Goal: Submit feedback/report problem

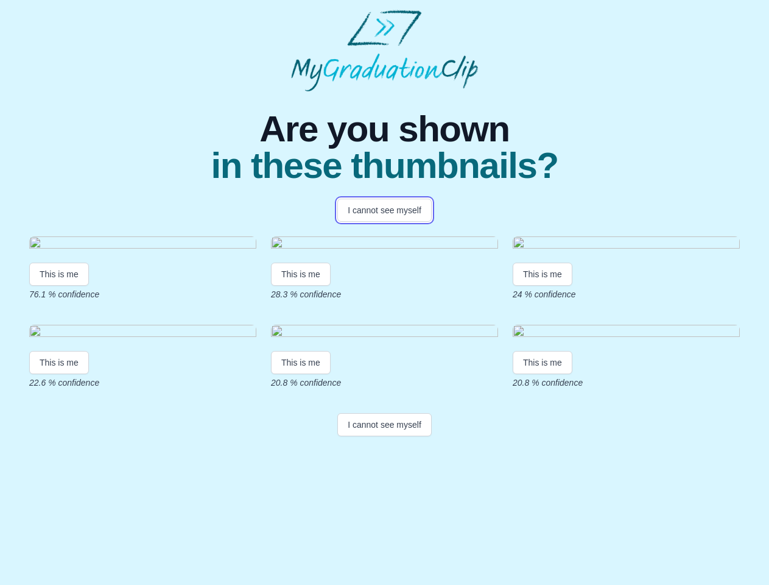
click at [384, 210] on button "I cannot see myself" at bounding box center [384, 209] width 94 height 23
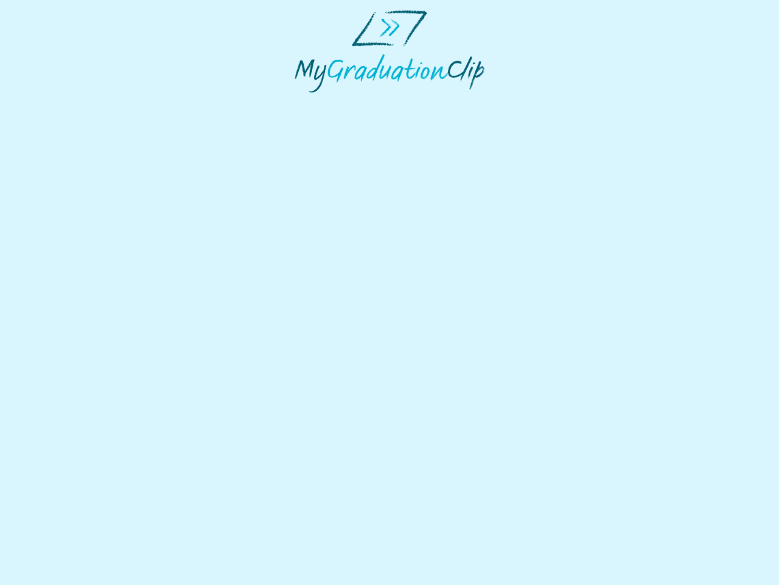
click at [59, 102] on html at bounding box center [389, 51] width 779 height 102
click at [303, 102] on html at bounding box center [389, 51] width 779 height 102
click at [546, 102] on html at bounding box center [389, 51] width 779 height 102
click at [59, 102] on html at bounding box center [389, 51] width 779 height 102
click at [303, 102] on html at bounding box center [389, 51] width 779 height 102
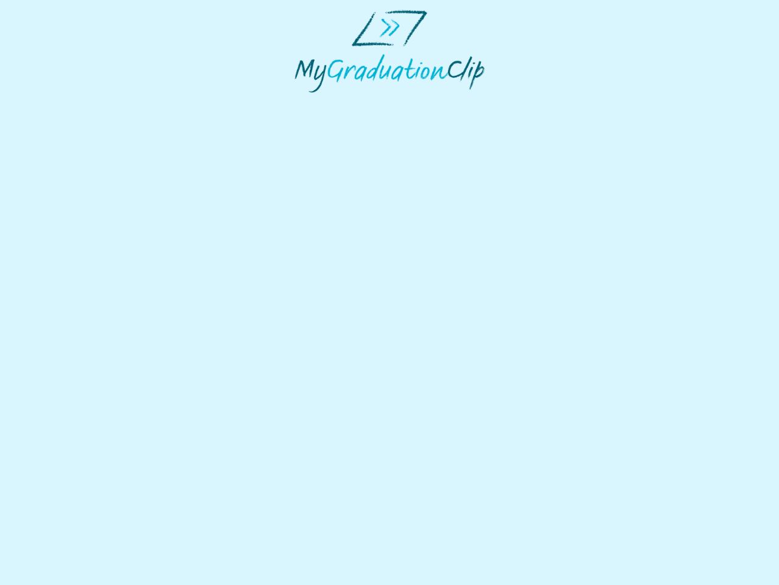
click at [546, 102] on html at bounding box center [389, 51] width 779 height 102
